Goal: Task Accomplishment & Management: Manage account settings

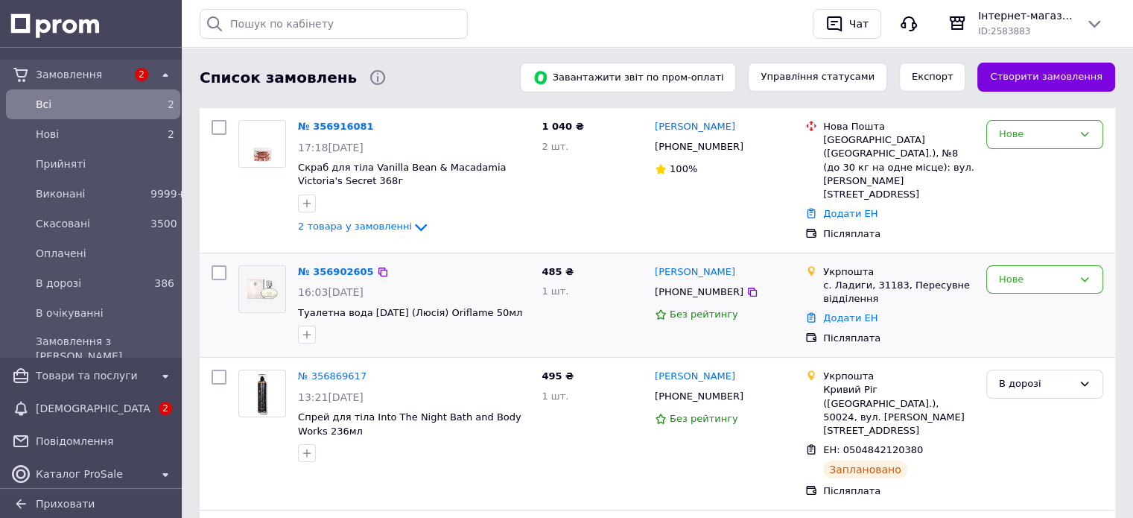
scroll to position [223, 0]
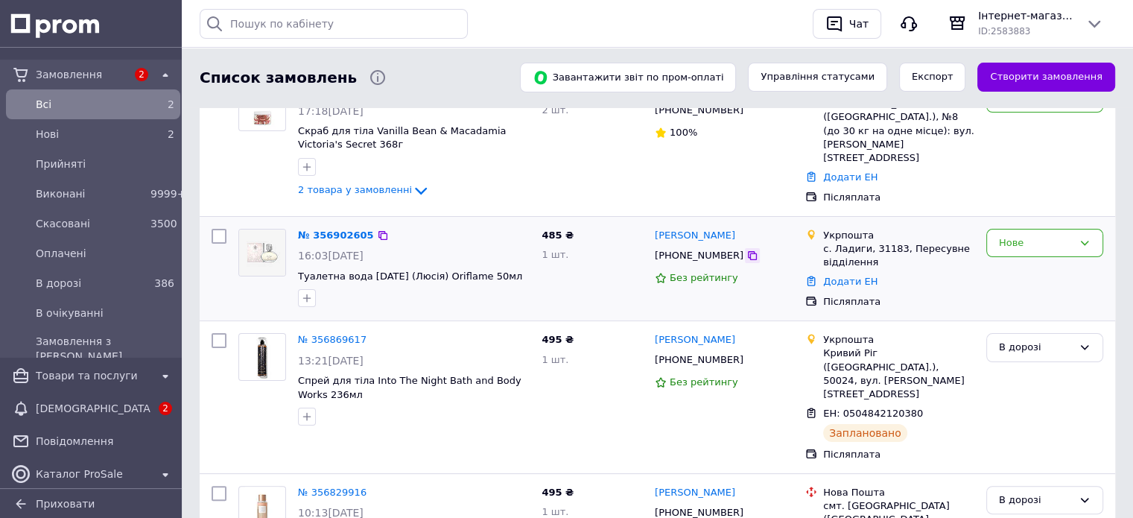
click at [746, 249] on icon at bounding box center [752, 255] width 12 height 12
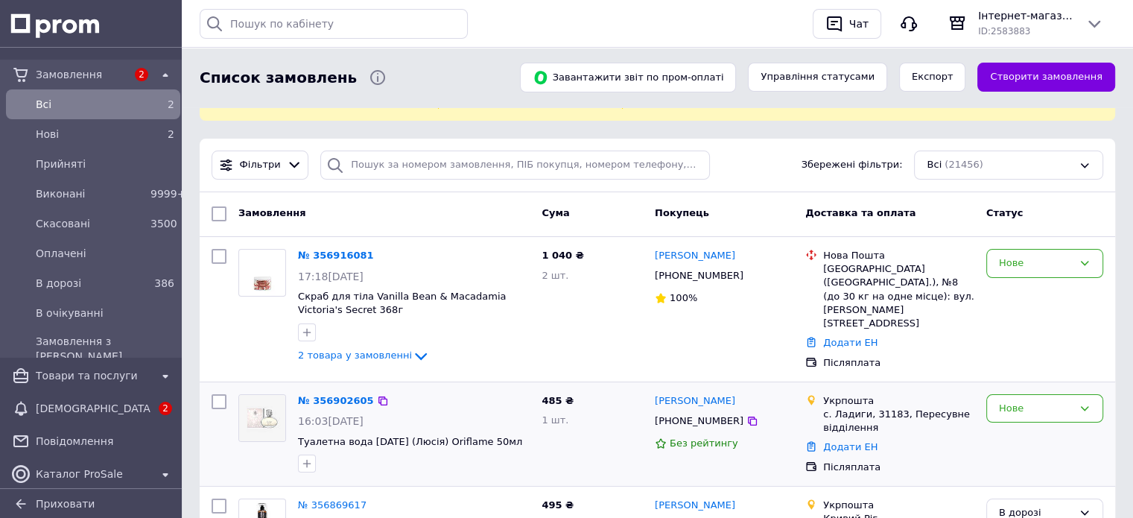
scroll to position [74, 0]
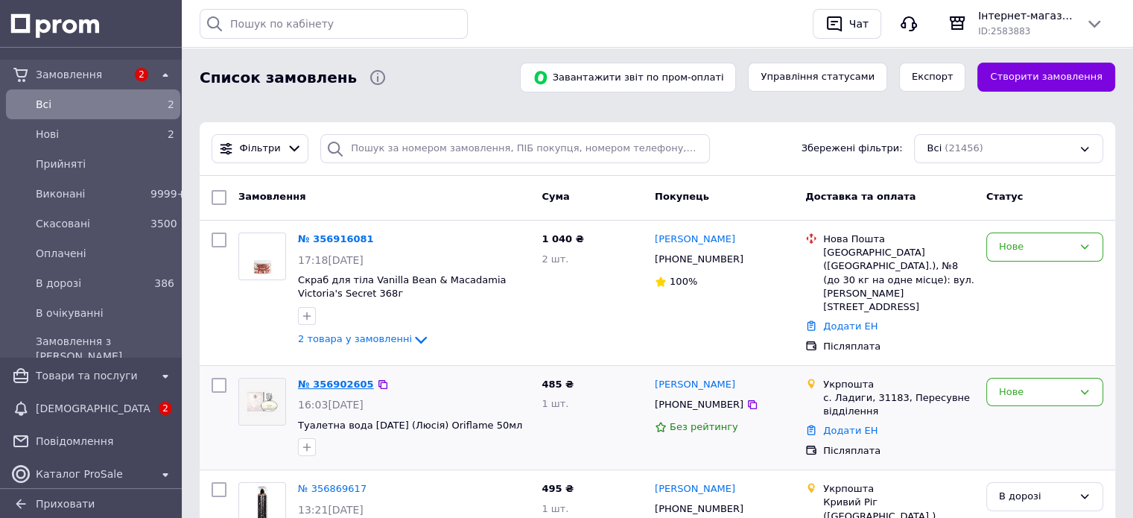
click at [320, 378] on link "№ 356902605" at bounding box center [336, 383] width 76 height 11
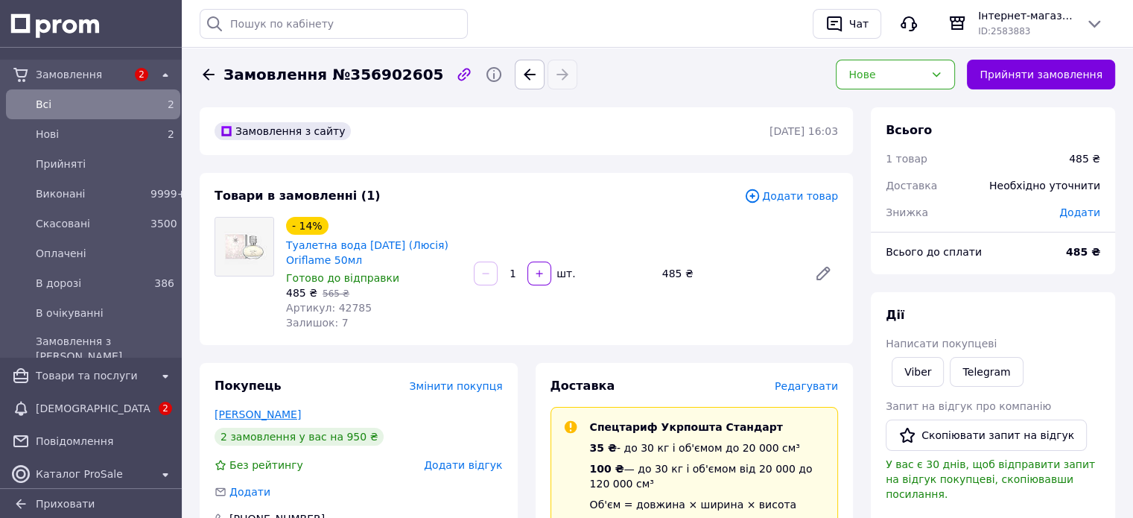
click at [261, 408] on link "[PERSON_NAME]" at bounding box center [257, 414] width 86 height 12
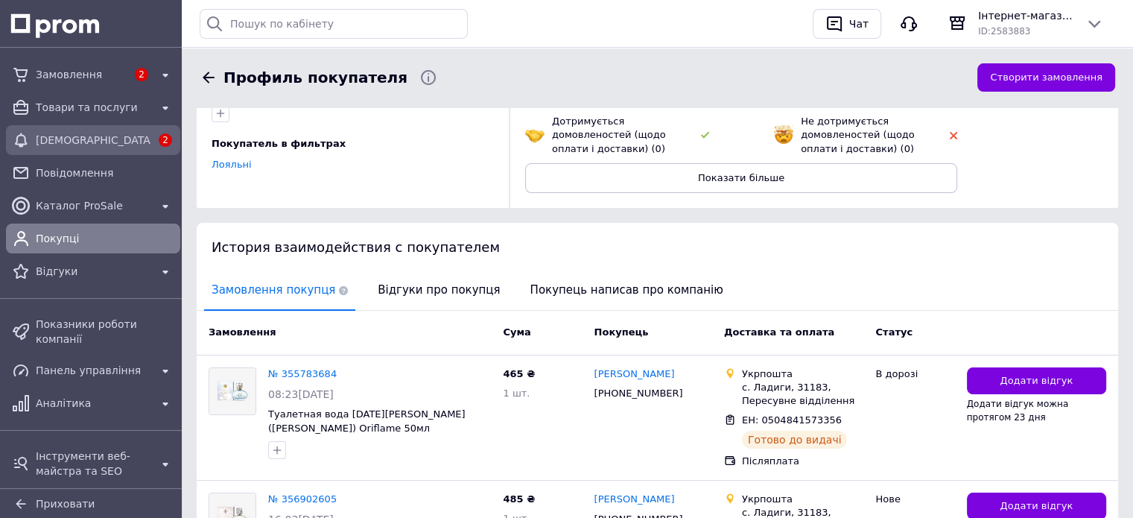
scroll to position [74, 0]
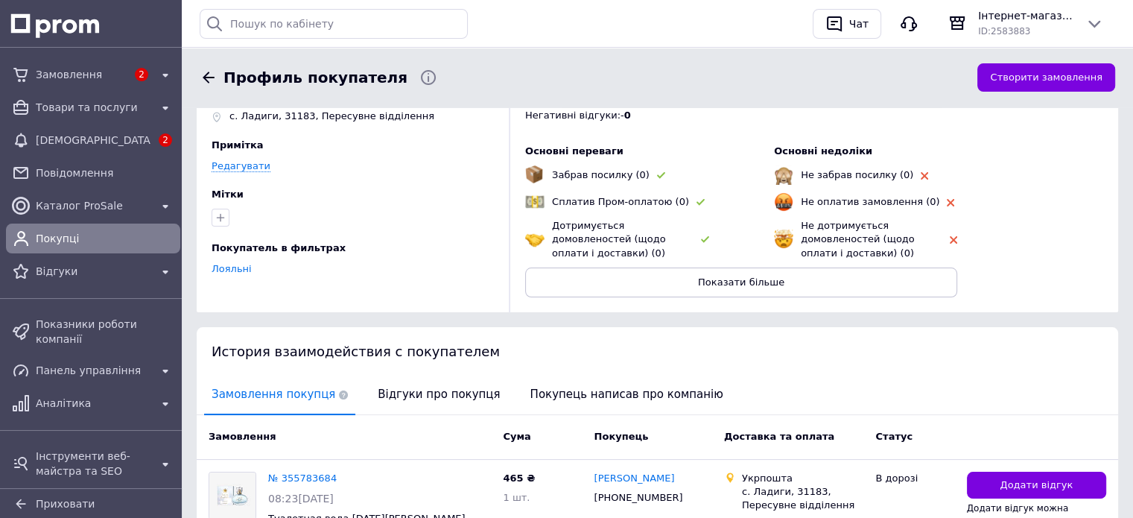
drag, startPoint x: 77, startPoint y: 86, endPoint x: 214, endPoint y: 189, distance: 172.3
click at [76, 86] on link "Замовлення 2" at bounding box center [93, 75] width 186 height 30
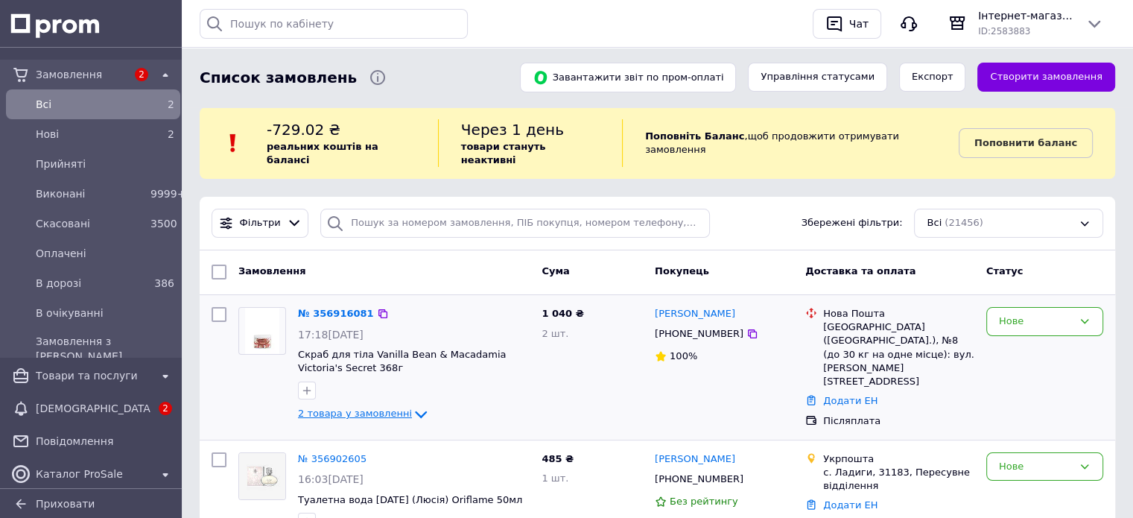
click at [412, 405] on icon at bounding box center [421, 414] width 18 height 18
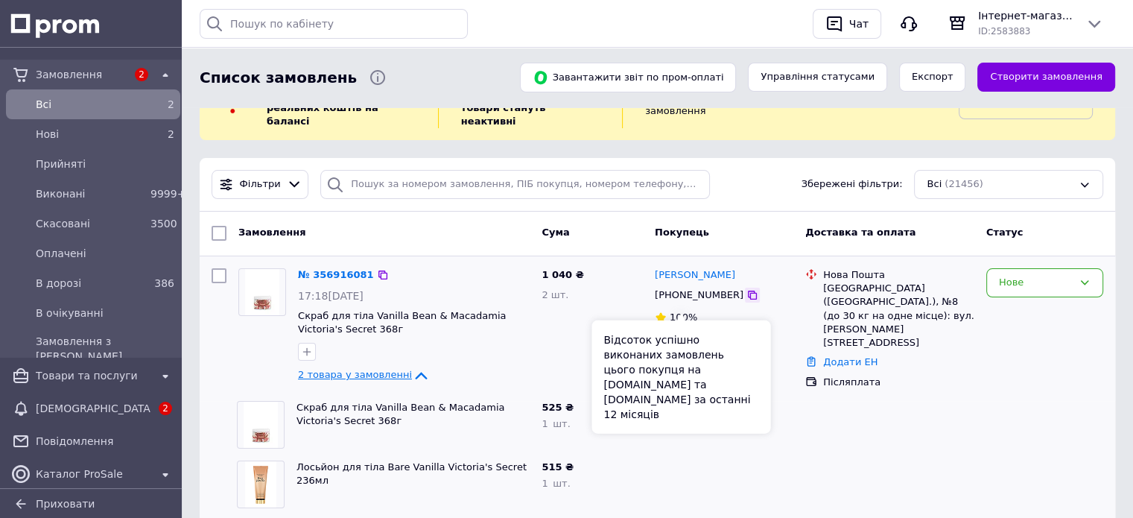
scroll to position [74, 0]
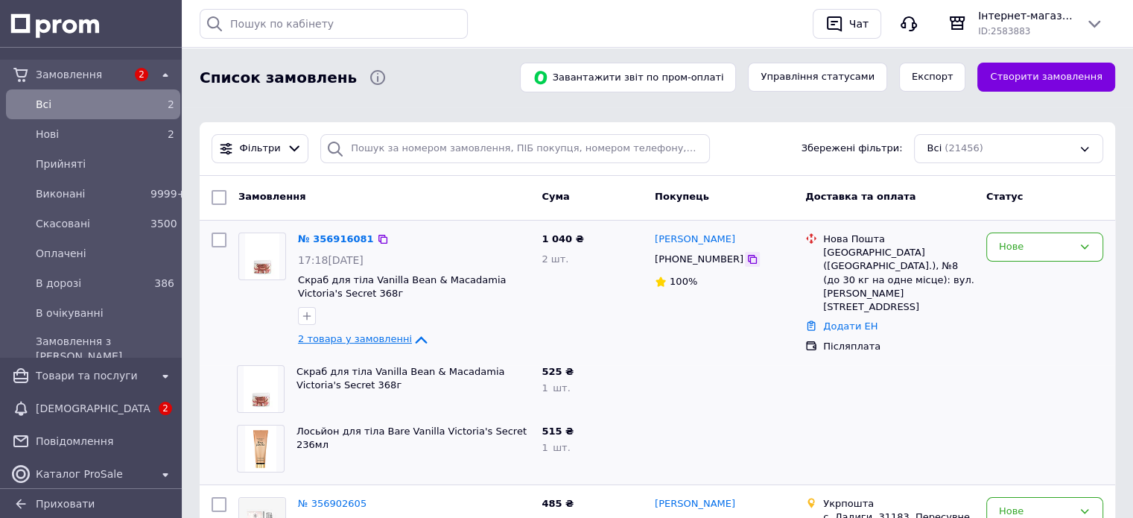
click at [746, 253] on icon at bounding box center [752, 259] width 12 height 12
click at [1026, 232] on div "Нове" at bounding box center [1044, 246] width 117 height 29
click at [1028, 264] on li "Прийнято" at bounding box center [1044, 278] width 115 height 28
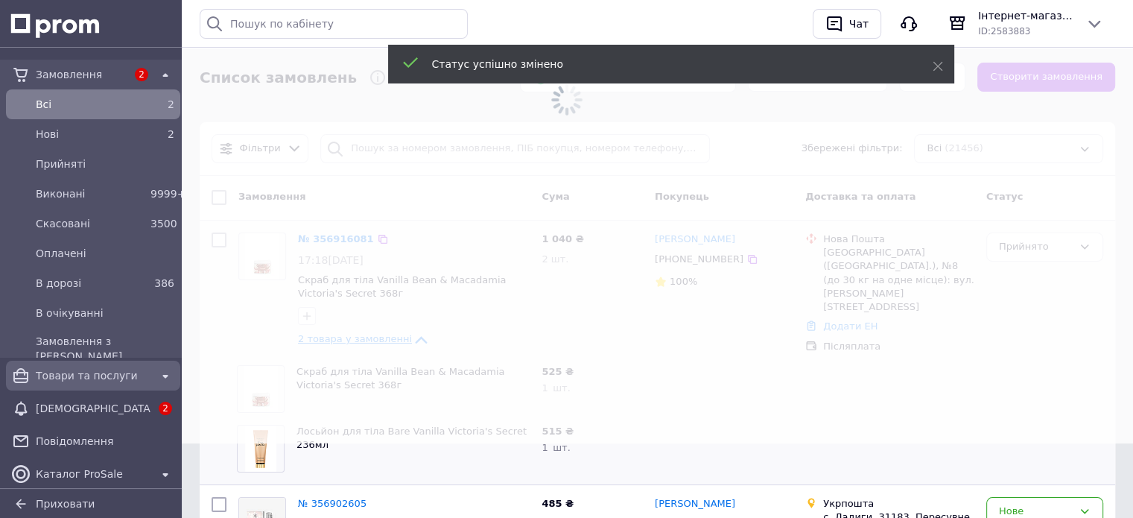
click at [95, 370] on span "Товари та послуги" at bounding box center [93, 375] width 115 height 15
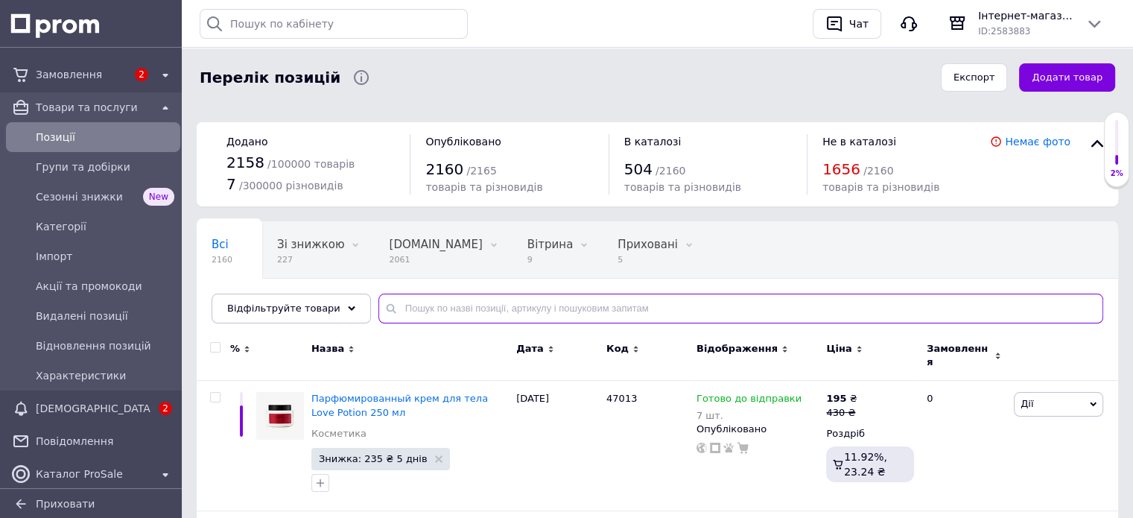
click at [688, 301] on input "text" at bounding box center [740, 308] width 725 height 30
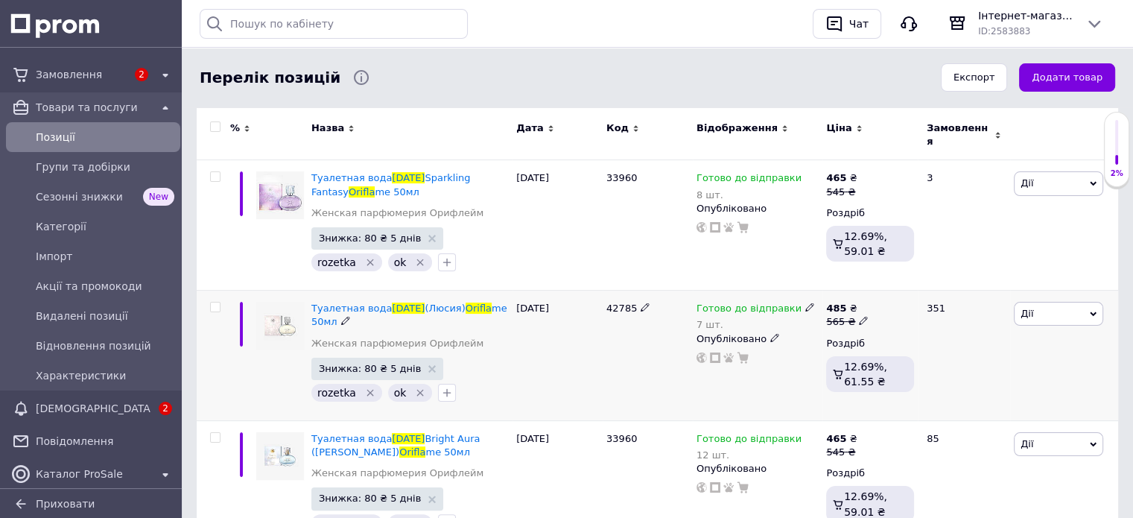
scroll to position [276, 0]
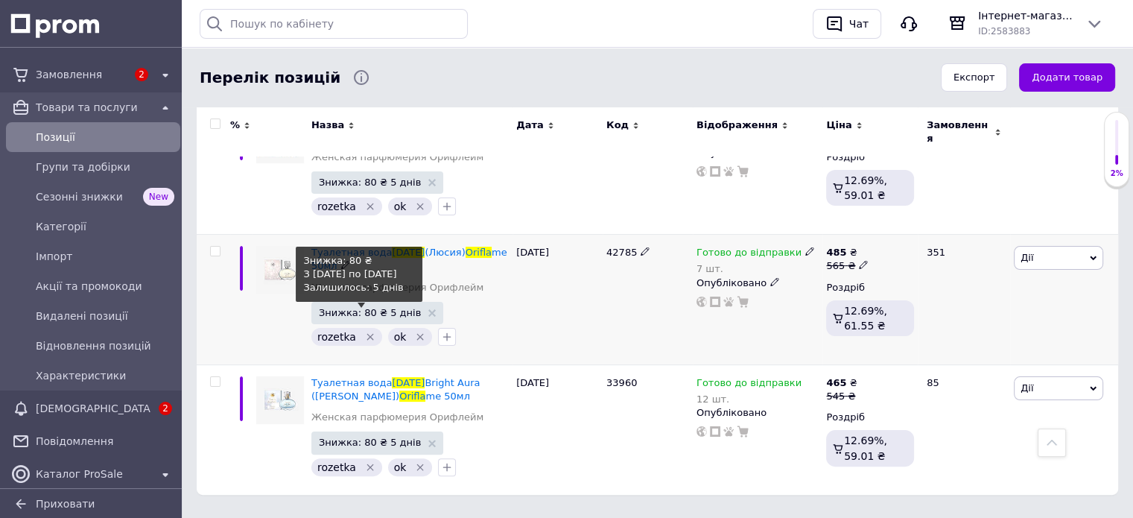
type input "[DATE][PERSON_NAME]"
click at [390, 308] on span "Знижка: 80 ₴ 5 днів" at bounding box center [370, 313] width 102 height 10
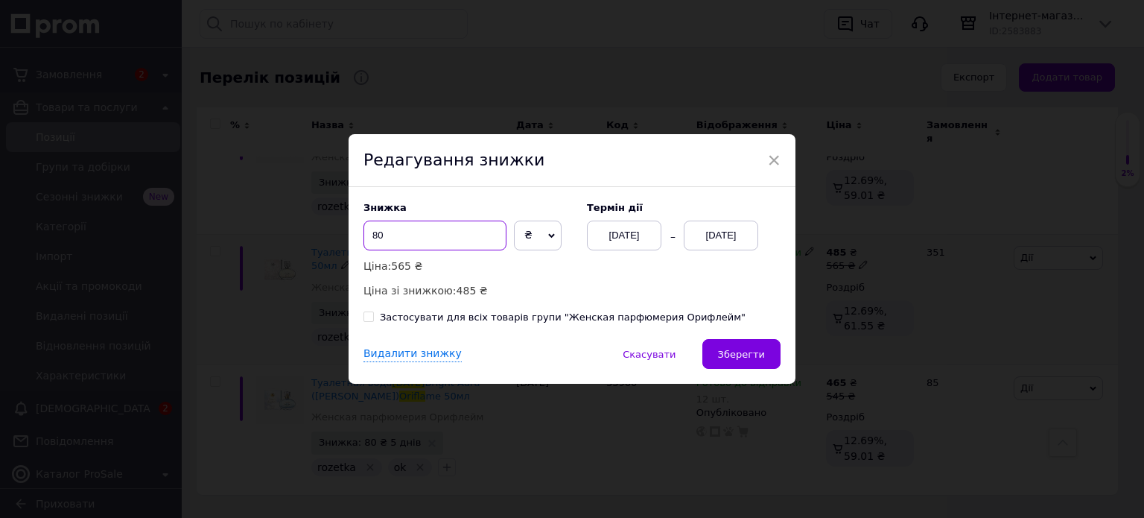
click at [366, 235] on input "80" at bounding box center [434, 235] width 143 height 30
type input "40"
click at [739, 357] on span "Зберегти" at bounding box center [741, 354] width 47 height 11
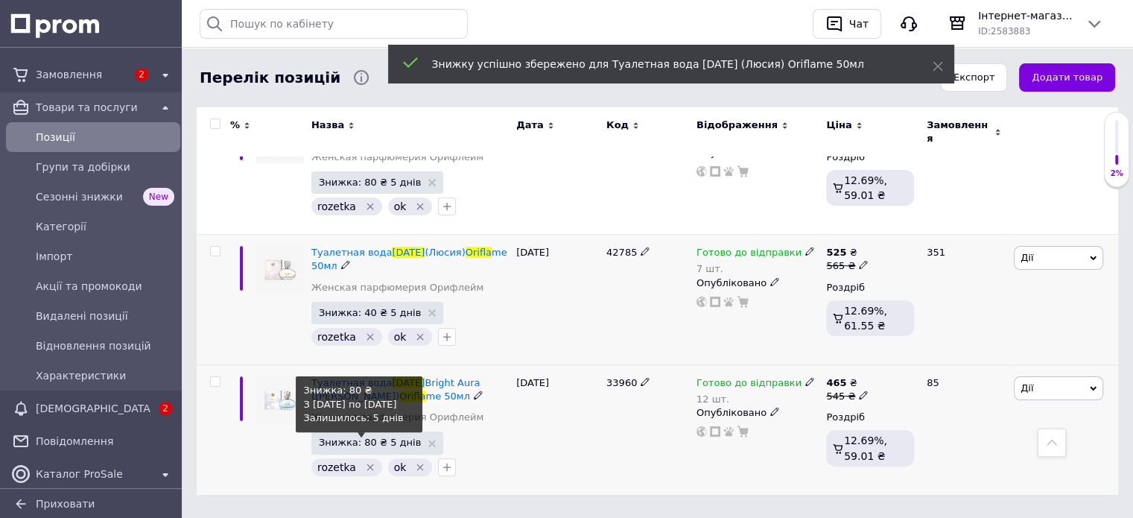
click at [366, 437] on span "Знижка: 80 ₴ 5 днів" at bounding box center [370, 442] width 102 height 10
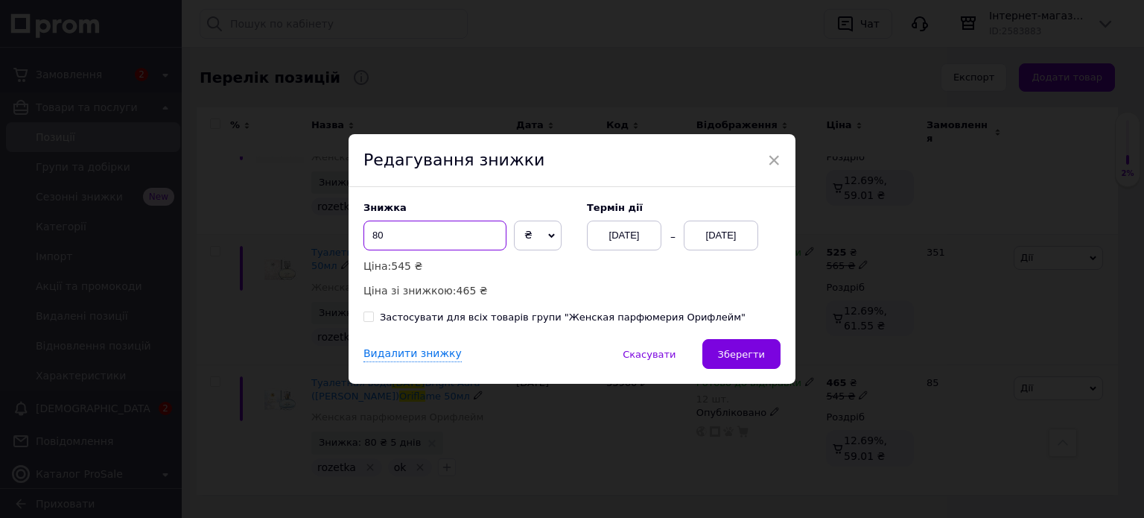
drag, startPoint x: 369, startPoint y: 238, endPoint x: 375, endPoint y: 245, distance: 9.5
click at [375, 245] on input "80" at bounding box center [434, 235] width 143 height 30
type input "40"
click at [721, 342] on button "Зберегти" at bounding box center [741, 354] width 78 height 30
